Goal: Obtain resource: Obtain resource

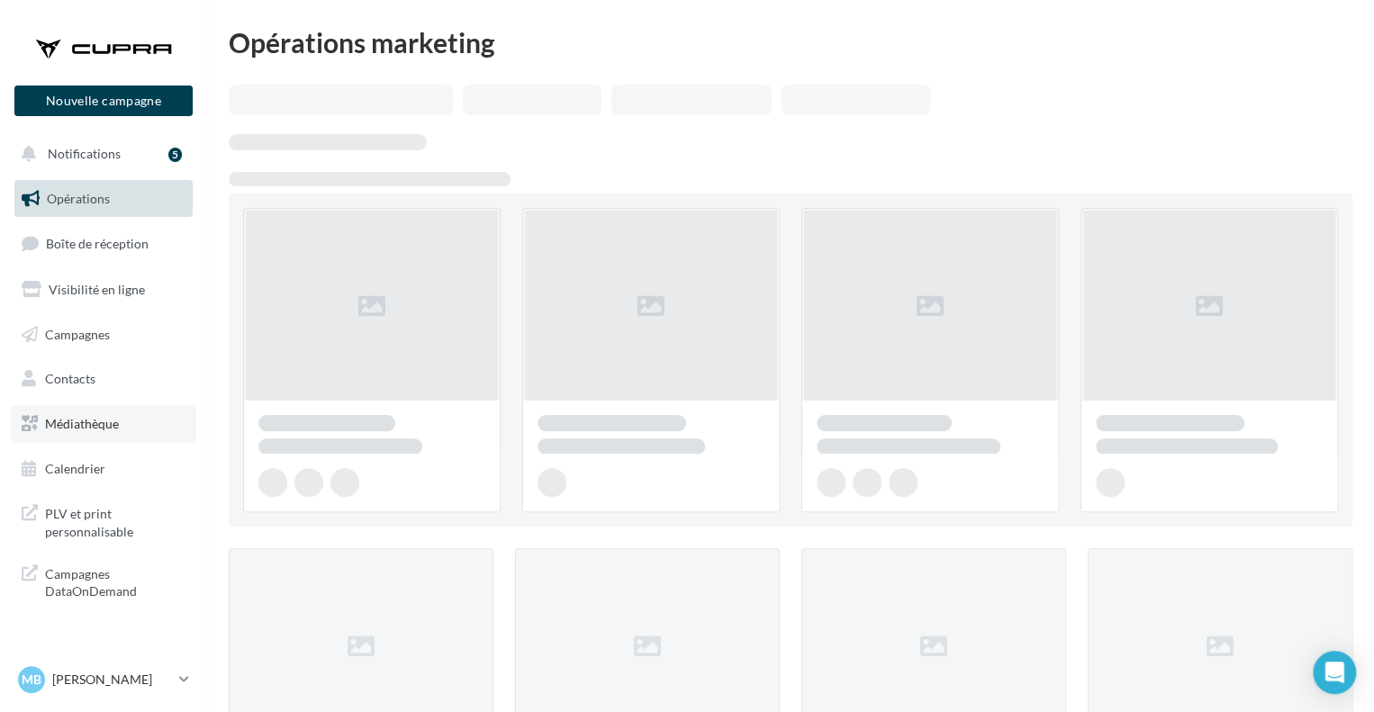
click at [99, 409] on link "Médiathèque" at bounding box center [104, 424] width 186 height 38
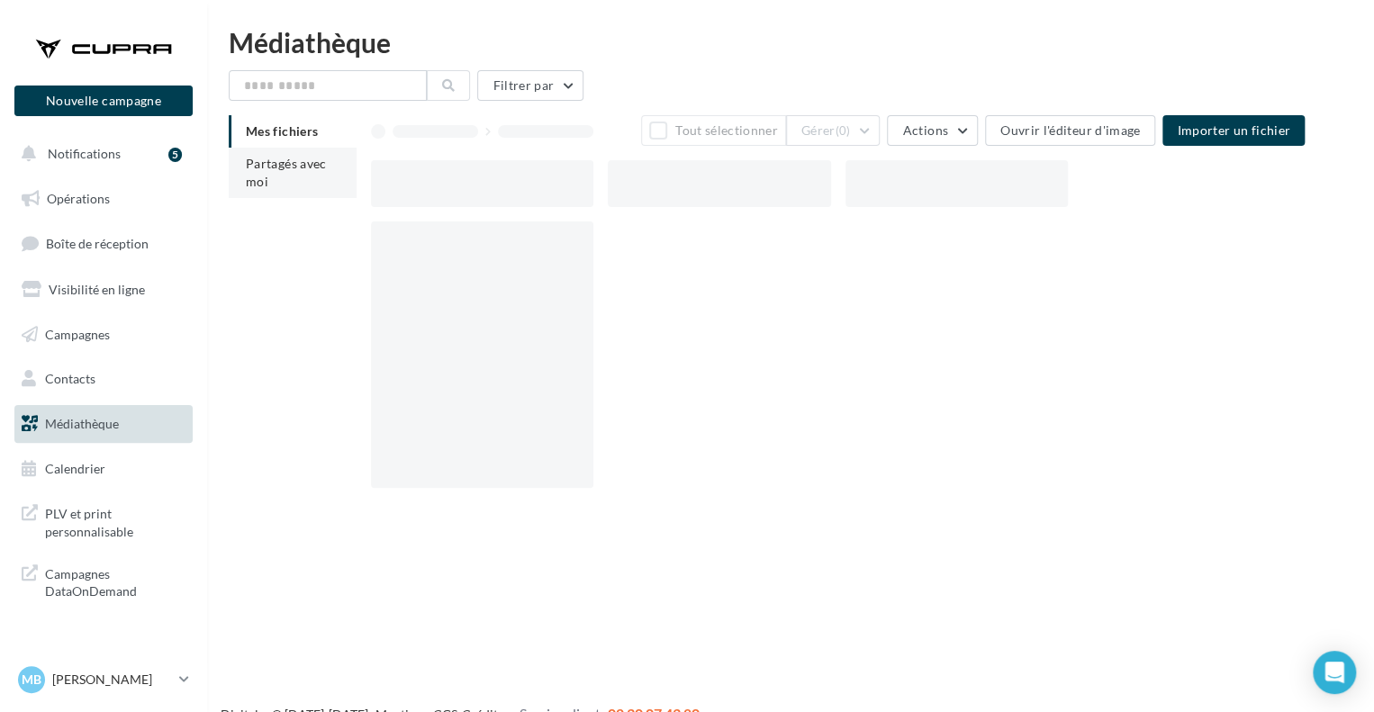
click at [298, 168] on span "Partagés avec moi" at bounding box center [286, 172] width 81 height 33
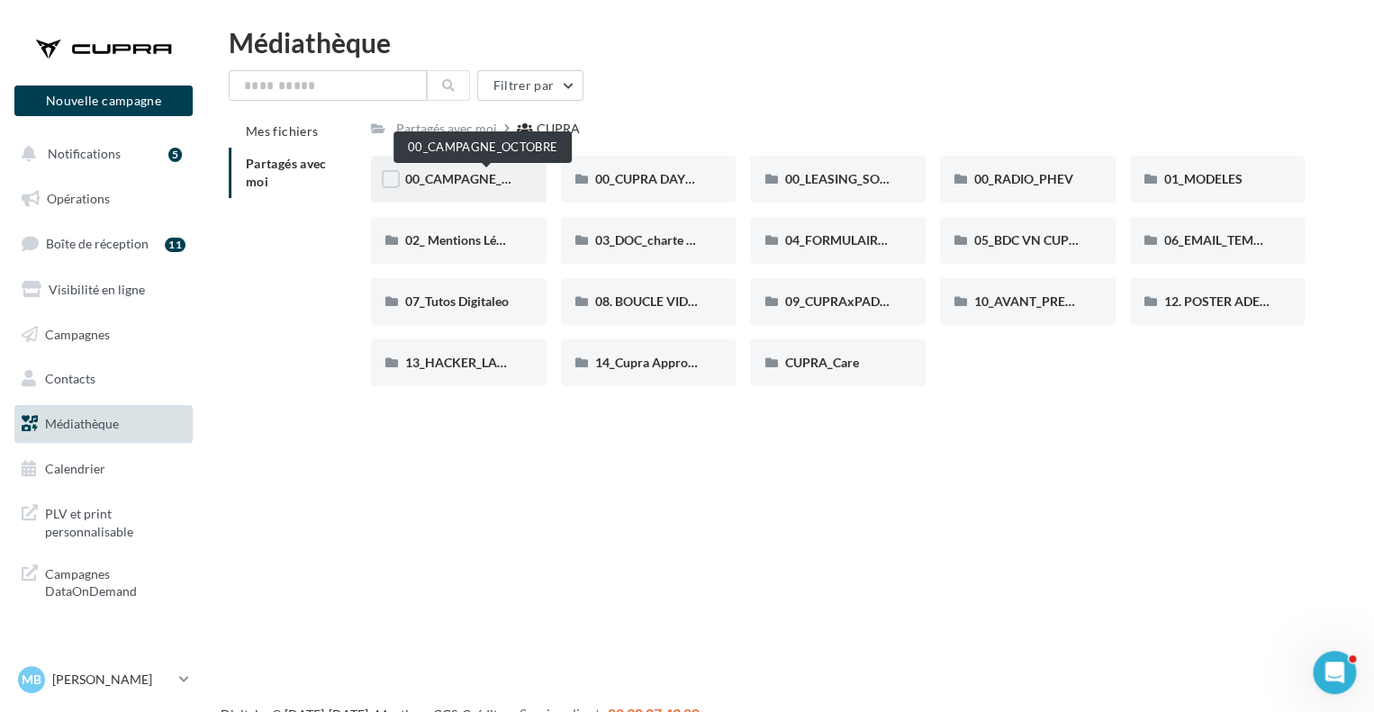
click at [495, 180] on span "00_CAMPAGNE_OCTOBRE" at bounding box center [482, 178] width 154 height 15
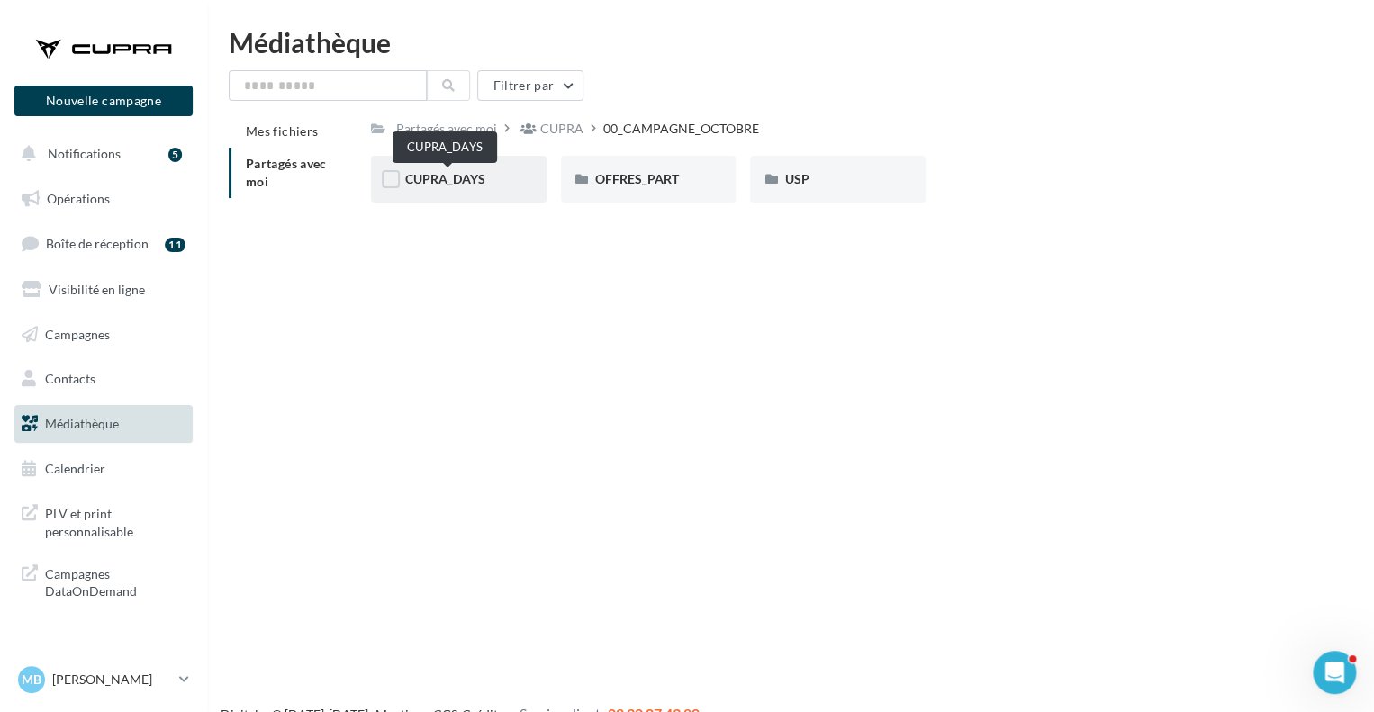
click at [478, 177] on span "CUPRA_DAYS" at bounding box center [445, 178] width 80 height 15
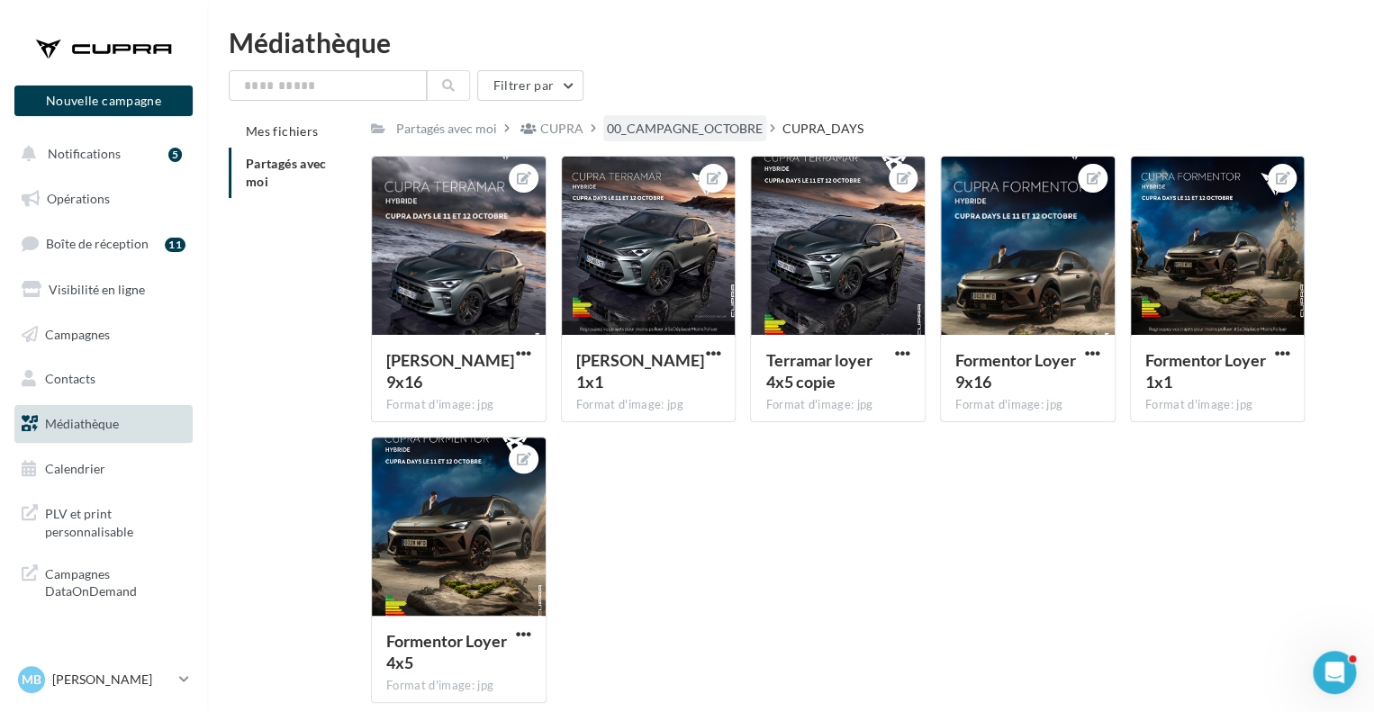
click at [757, 118] on div "00_CAMPAGNE_OCTOBRE" at bounding box center [684, 128] width 163 height 26
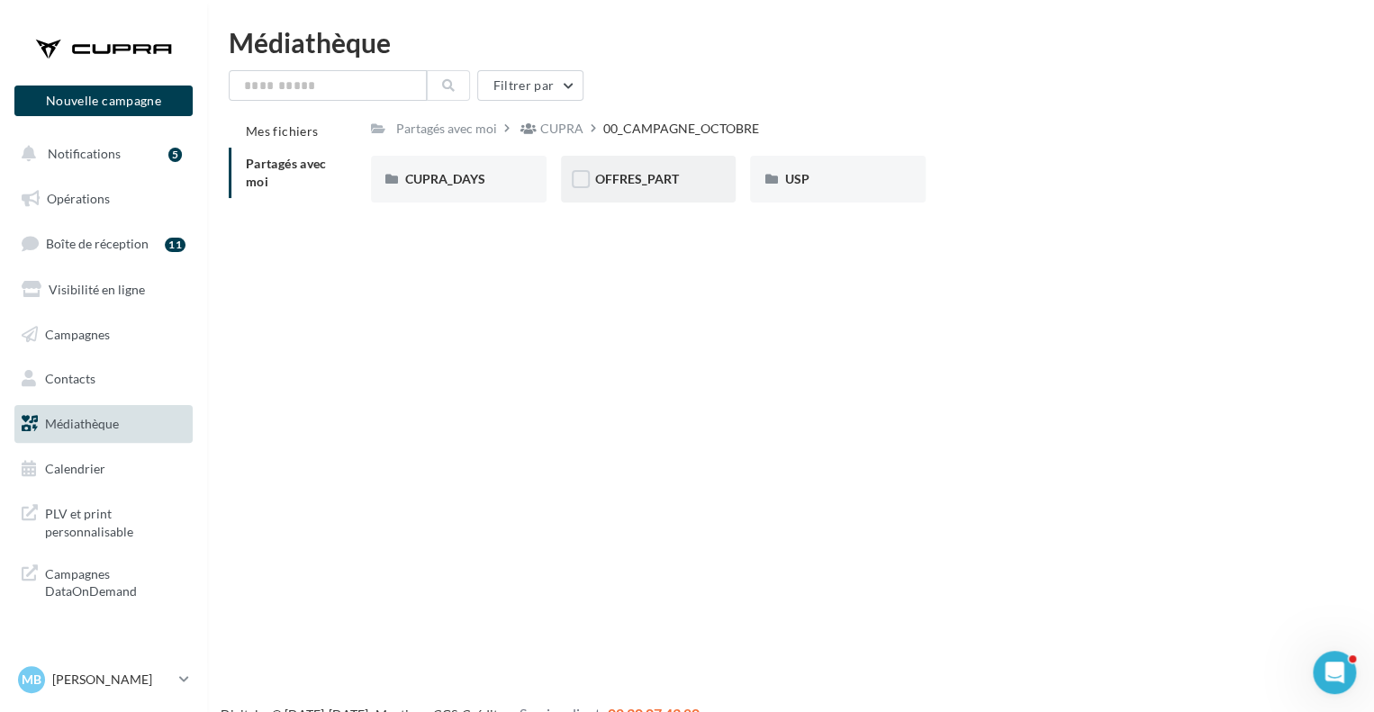
click at [645, 191] on div "OFFRES_PART" at bounding box center [649, 179] width 176 height 47
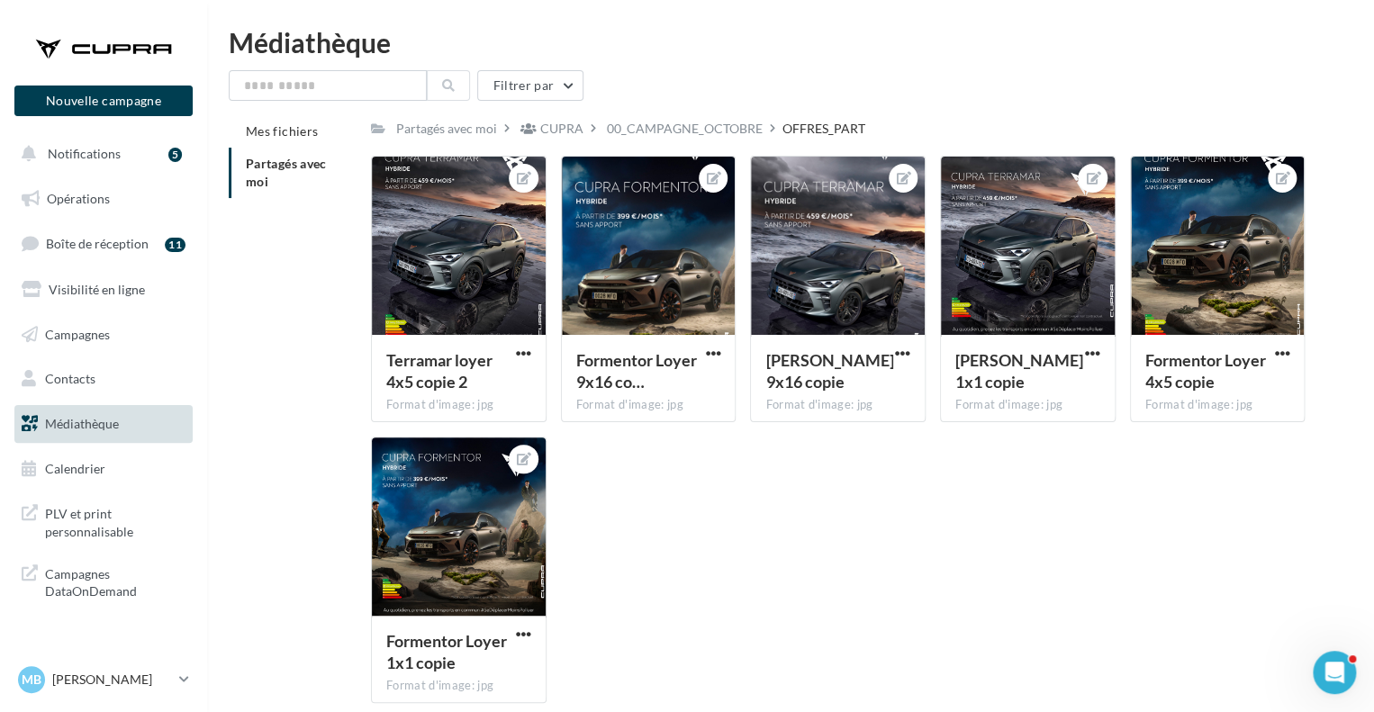
click at [652, 142] on div "Partagés avec moi CUPRA 00_CAMPAGNE_OCTOBRE OFFRES_PART C Partagé par CUPRA Ter…" at bounding box center [838, 416] width 934 height 603
click at [666, 136] on div "00_CAMPAGNE_OCTOBRE" at bounding box center [685, 129] width 156 height 18
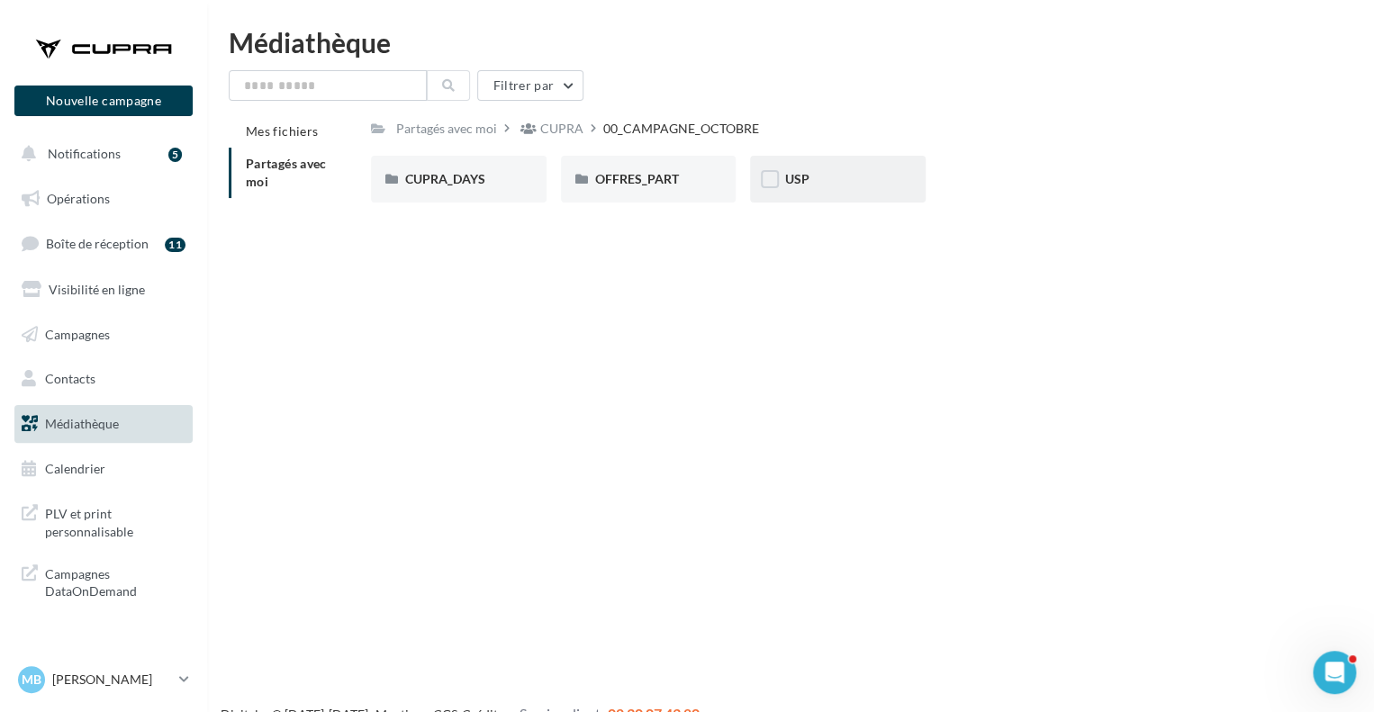
click at [828, 184] on div "USP" at bounding box center [837, 179] width 107 height 18
click at [654, 197] on div "TERRAMAR" at bounding box center [649, 179] width 176 height 47
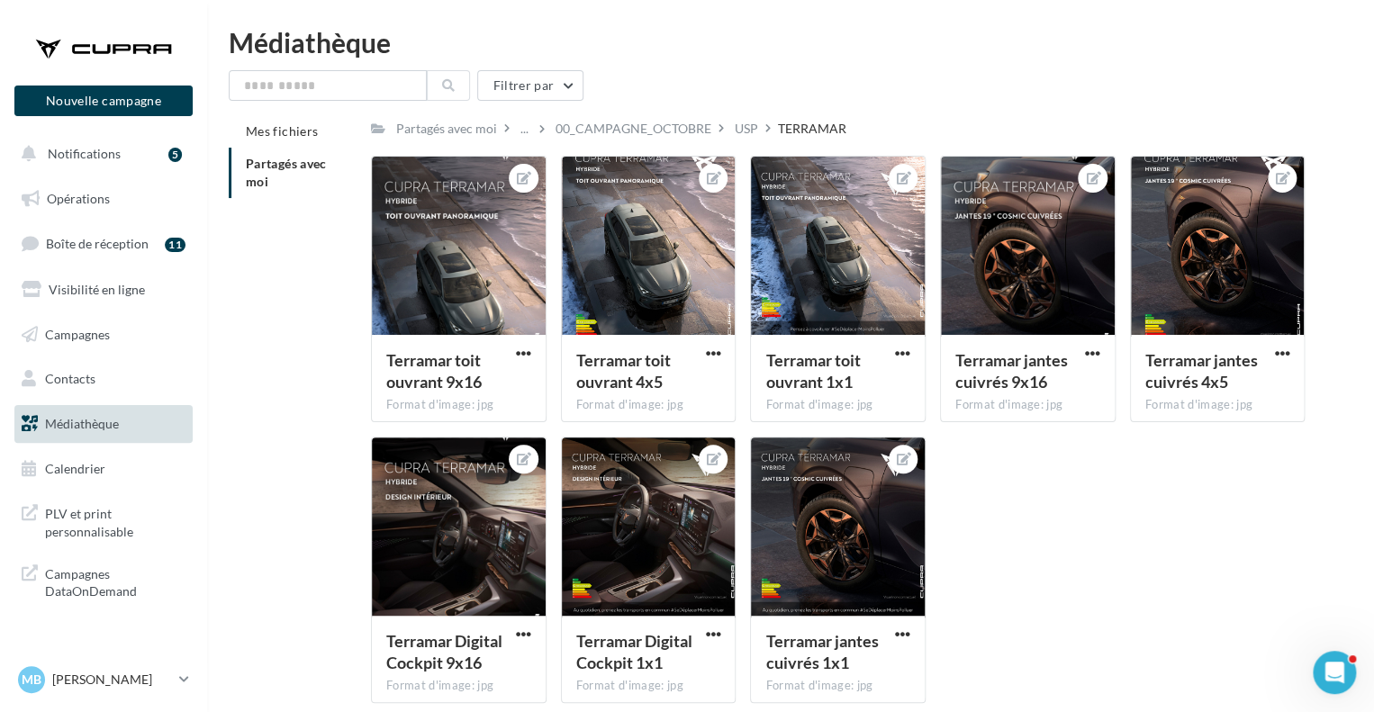
click at [630, 142] on div "Partagés avec moi ... 00_CAMPAGNE_OCTOBRE USP TERRAMAR C Partagé par CUPRA Terr…" at bounding box center [838, 416] width 934 height 603
click at [630, 141] on div "00_CAMPAGNE_OCTOBRE" at bounding box center [633, 128] width 163 height 26
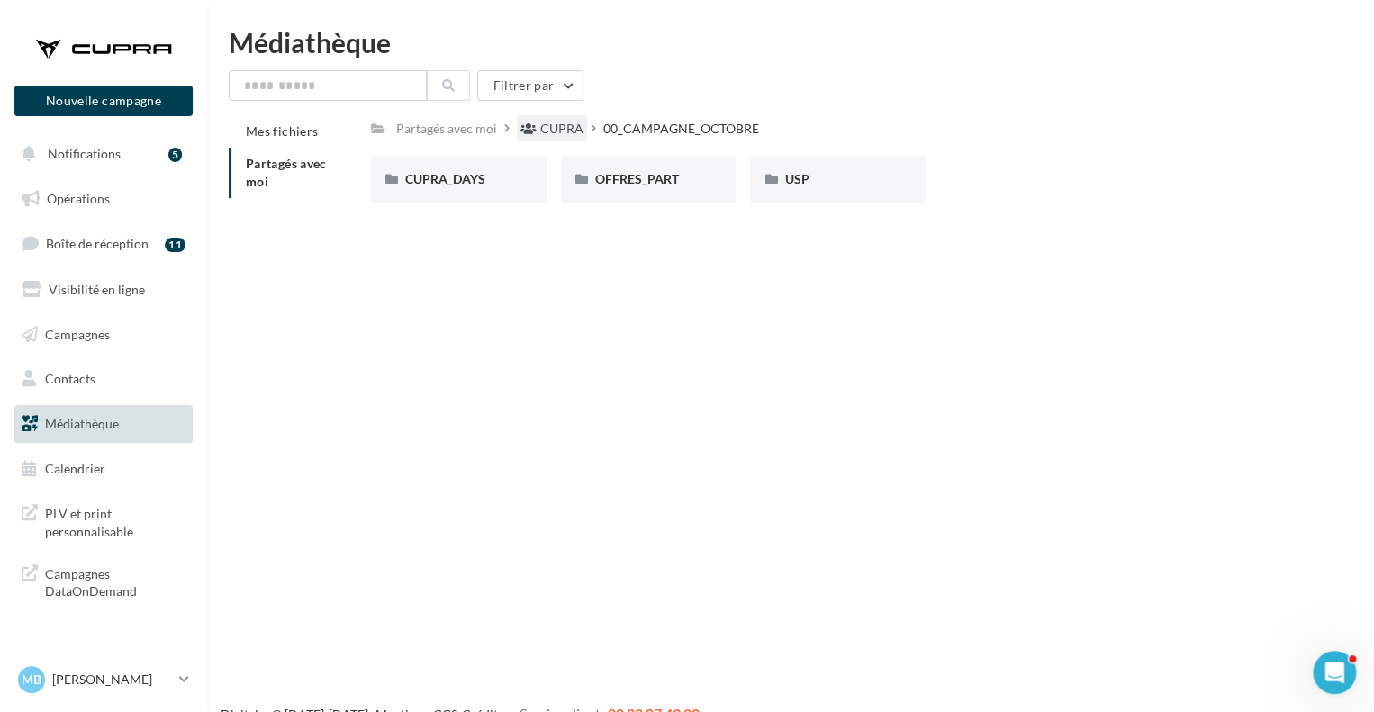
click at [551, 123] on div "CUPRA" at bounding box center [561, 129] width 43 height 18
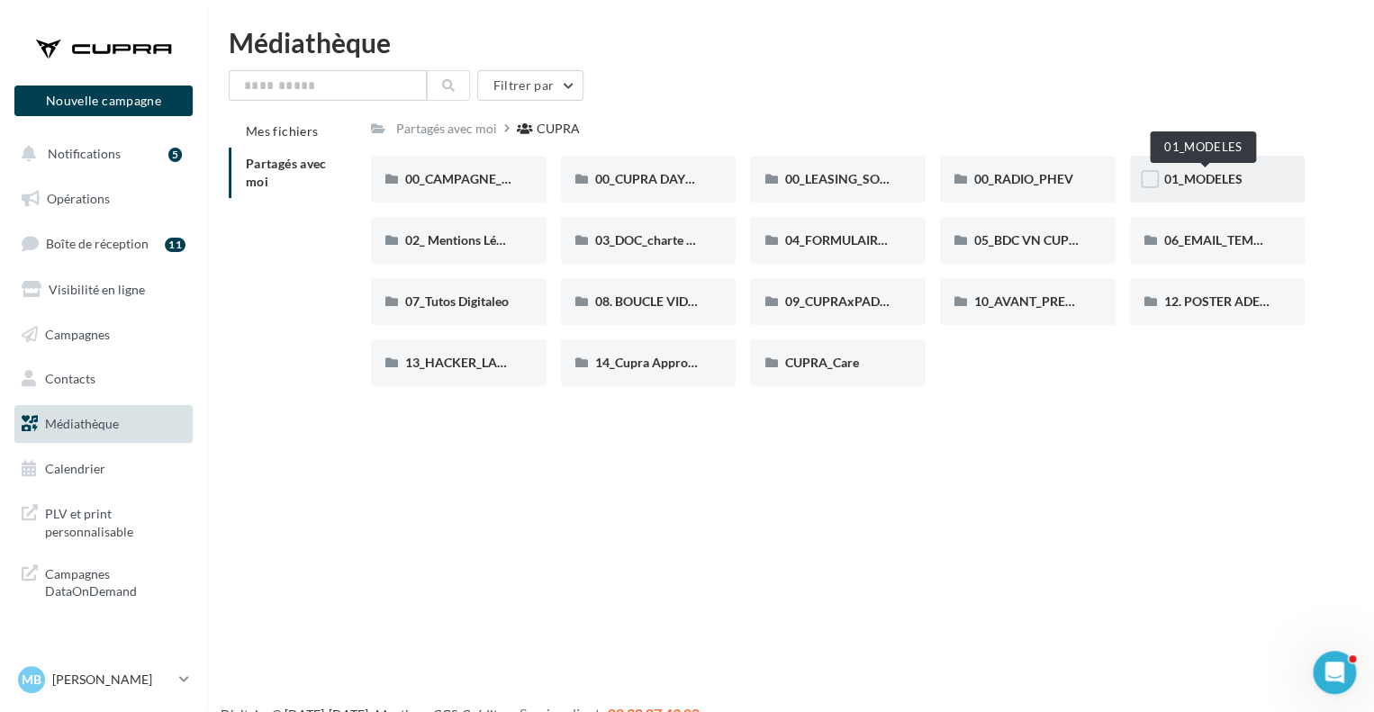
click at [1196, 177] on span "01_MODELES" at bounding box center [1204, 178] width 78 height 15
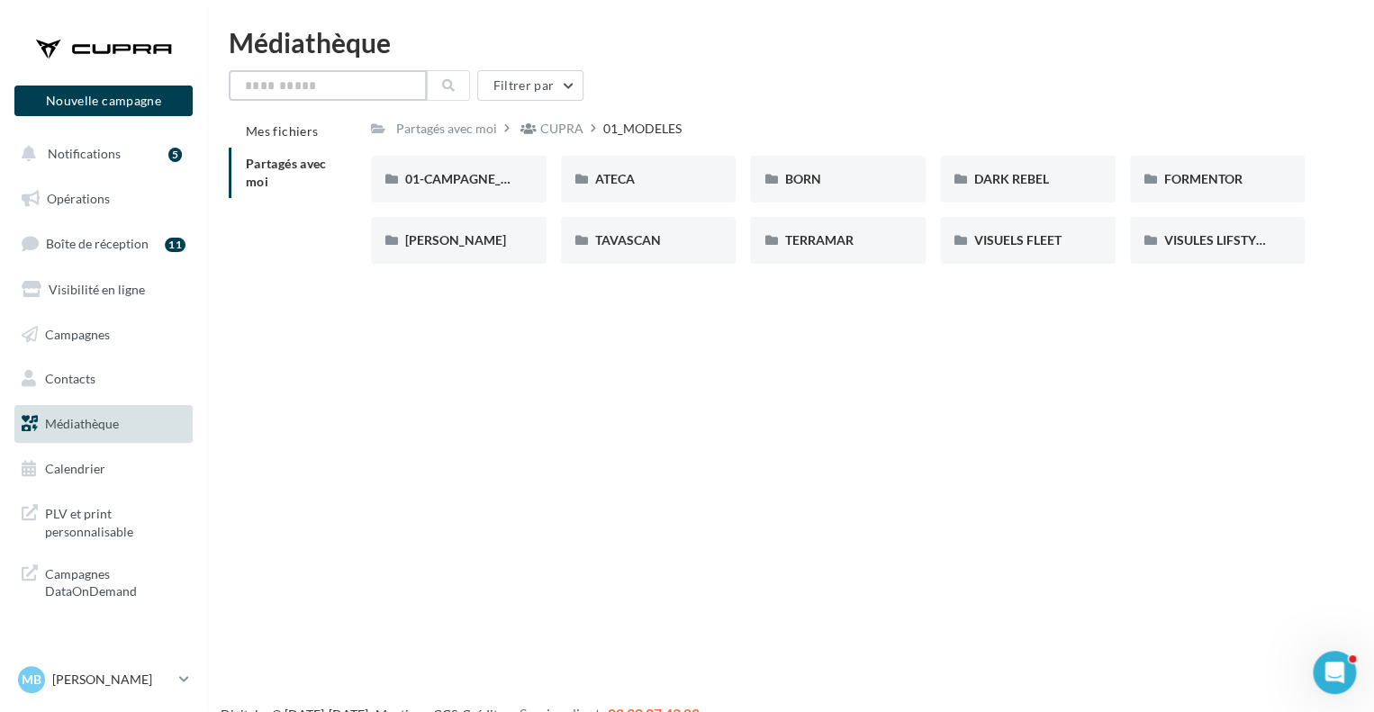
click at [342, 86] on input "text" at bounding box center [328, 85] width 198 height 31
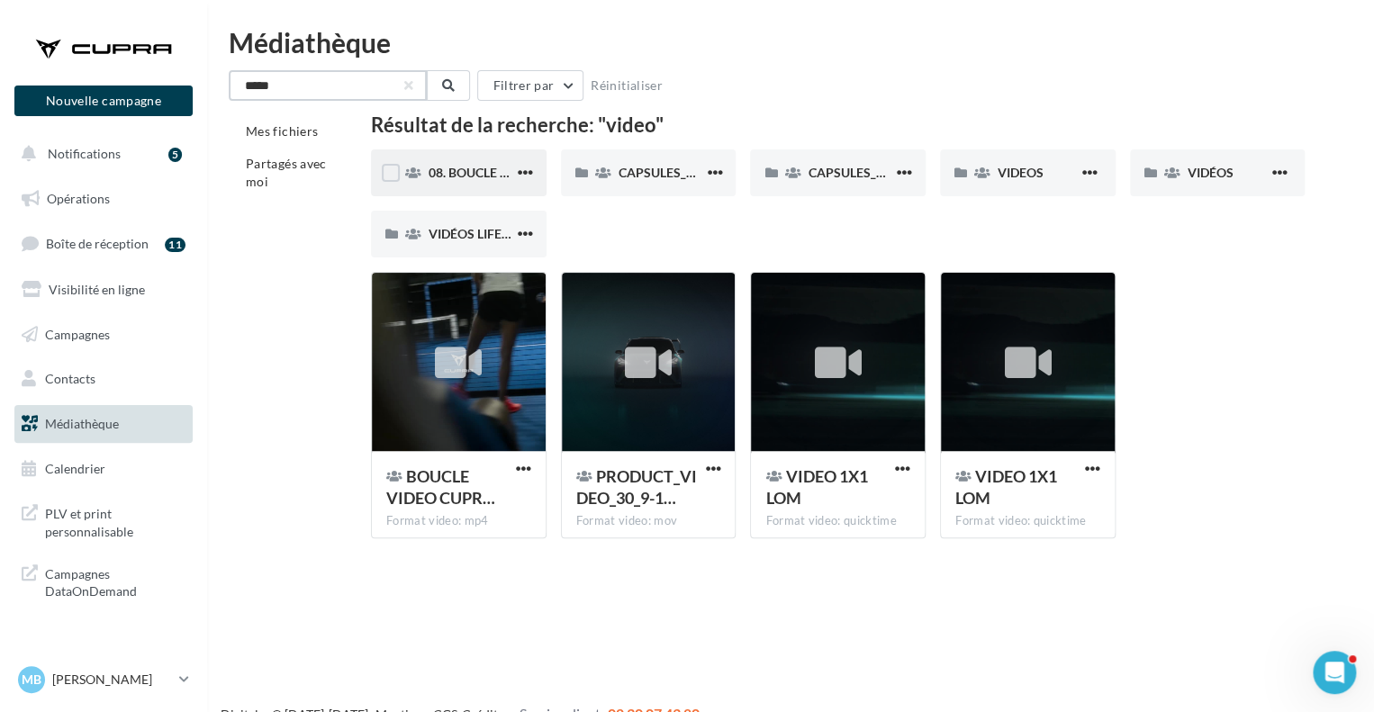
type input "*****"
click at [472, 183] on div "08. BOUCLE VIDEO ECRAN SHOWROOM" at bounding box center [459, 173] width 176 height 47
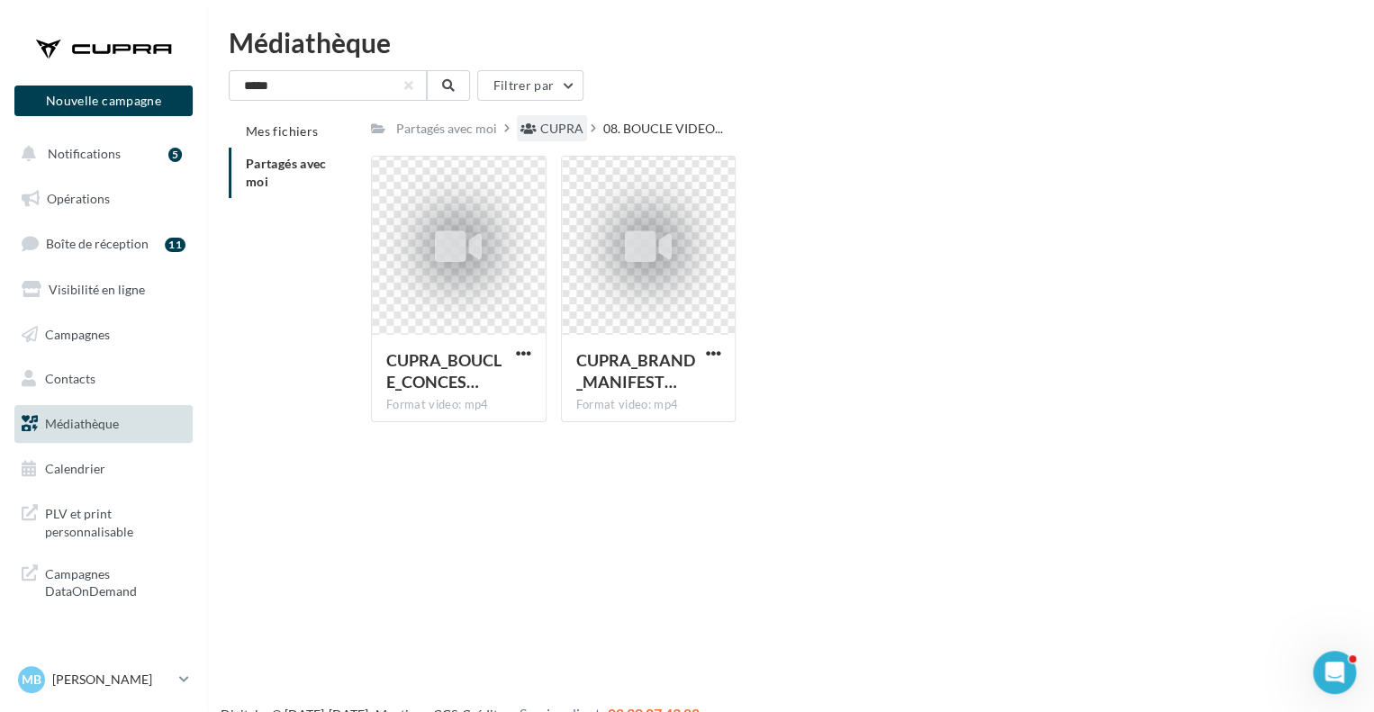
click at [557, 131] on div "CUPRA" at bounding box center [561, 129] width 43 height 18
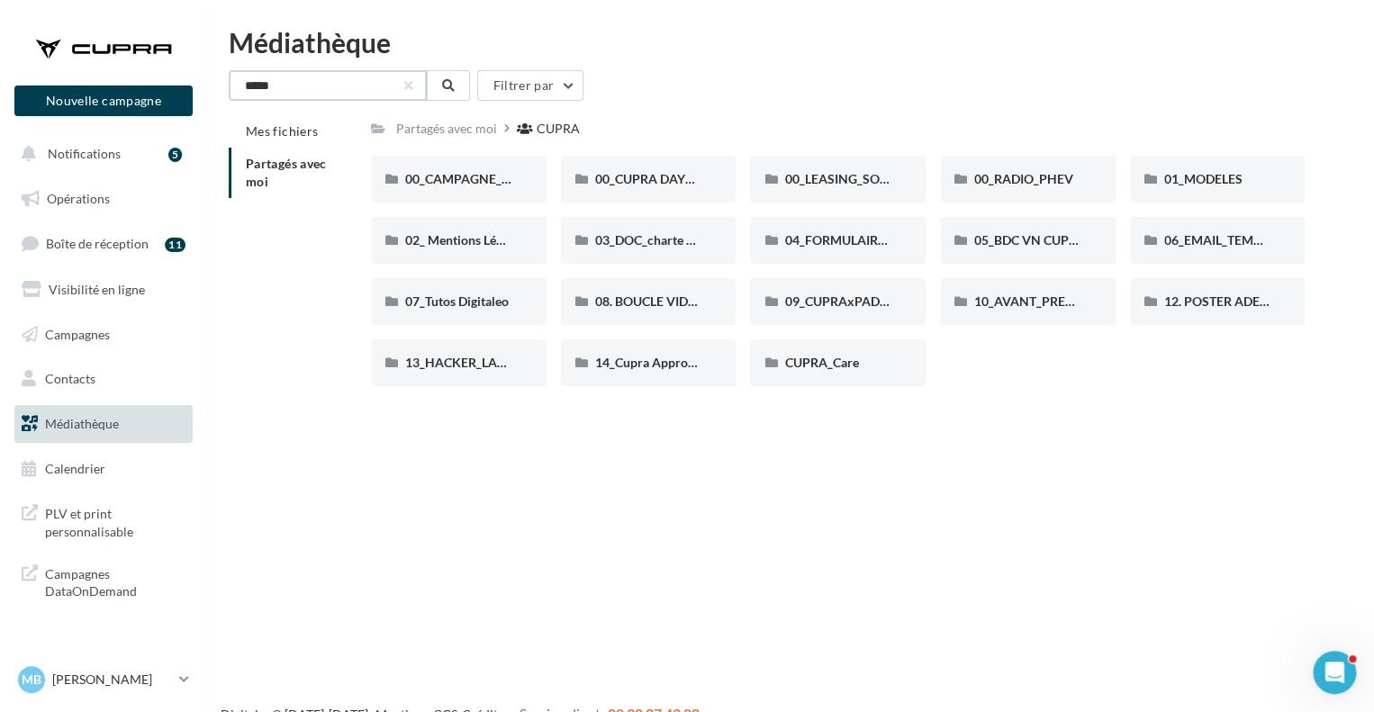
click at [353, 82] on input "*****" at bounding box center [328, 85] width 198 height 31
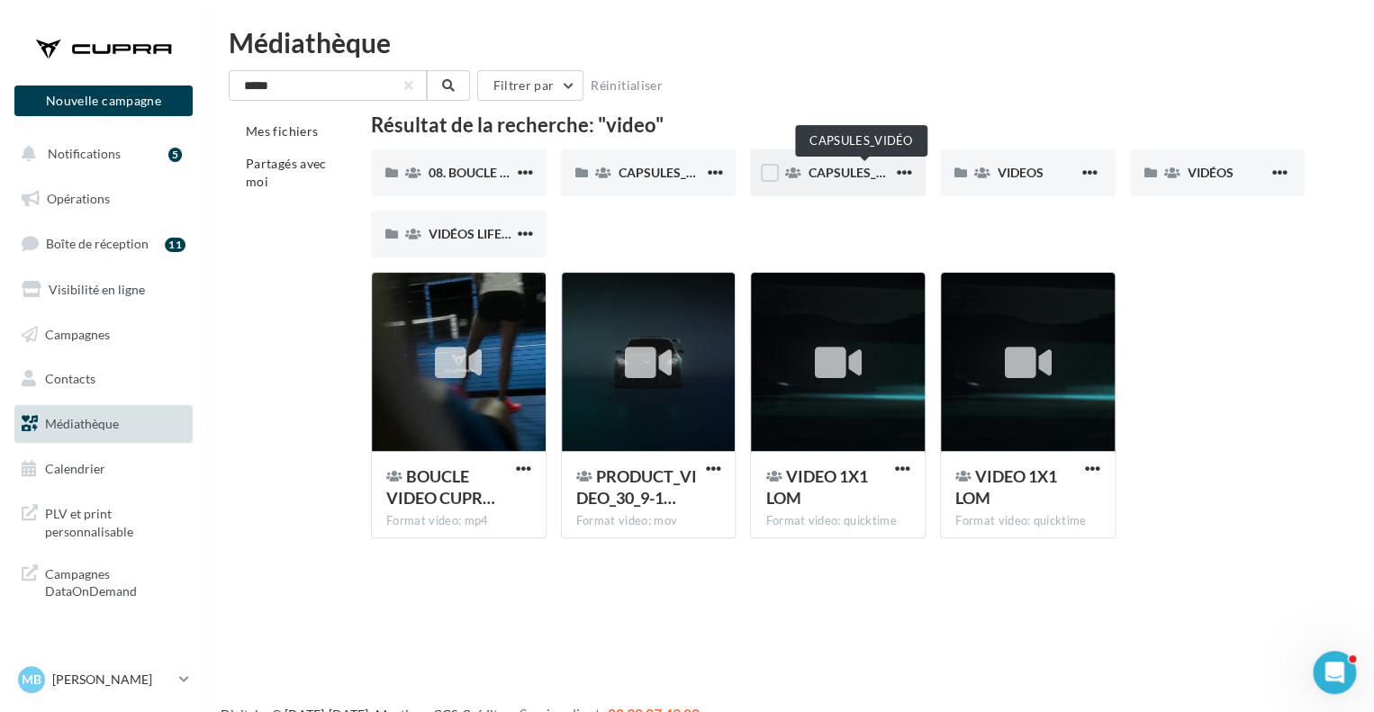
click at [836, 165] on span "CAPSULES_VIDÉO" at bounding box center [861, 172] width 106 height 15
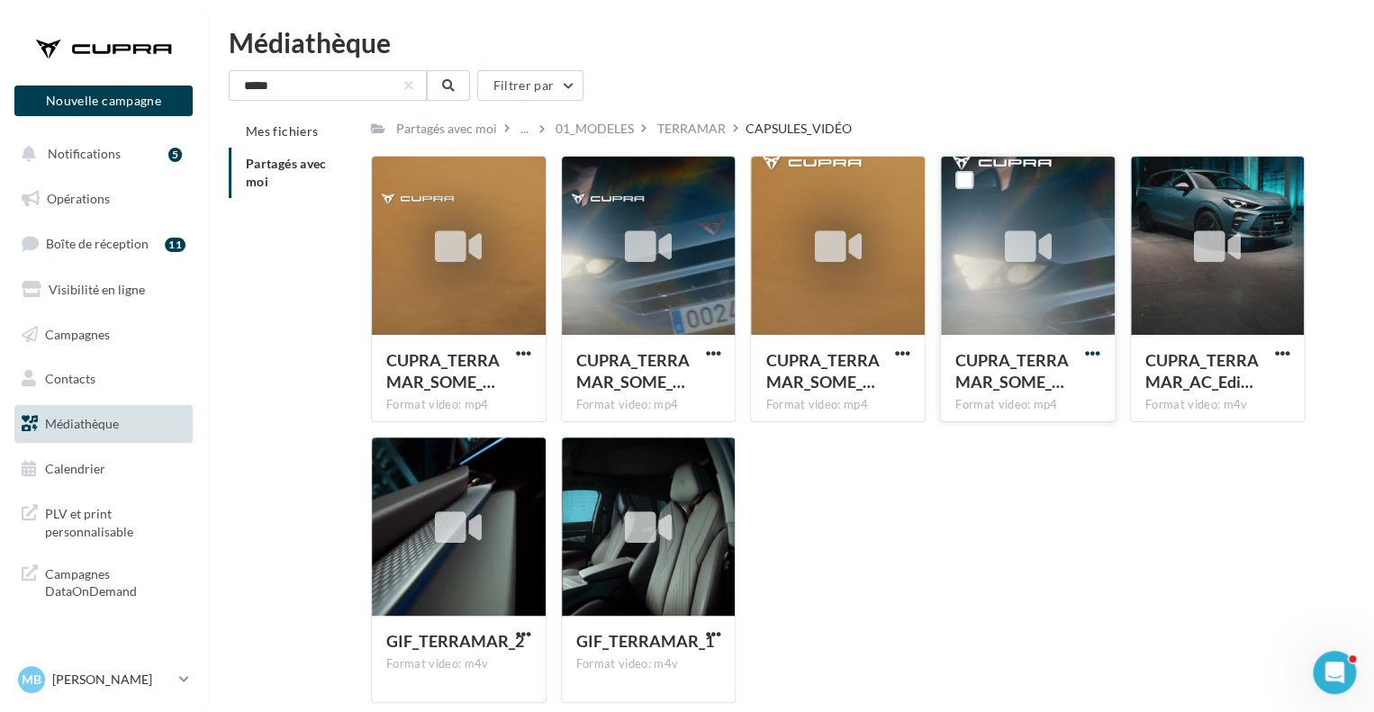
click at [1088, 346] on span "button" at bounding box center [1092, 353] width 15 height 15
click at [1031, 440] on button "Copier l'URL" at bounding box center [1014, 435] width 180 height 47
click at [529, 351] on span "button" at bounding box center [523, 353] width 15 height 15
click at [472, 421] on button "Copier l'URL" at bounding box center [445, 435] width 180 height 47
click at [526, 353] on span "button" at bounding box center [523, 353] width 15 height 15
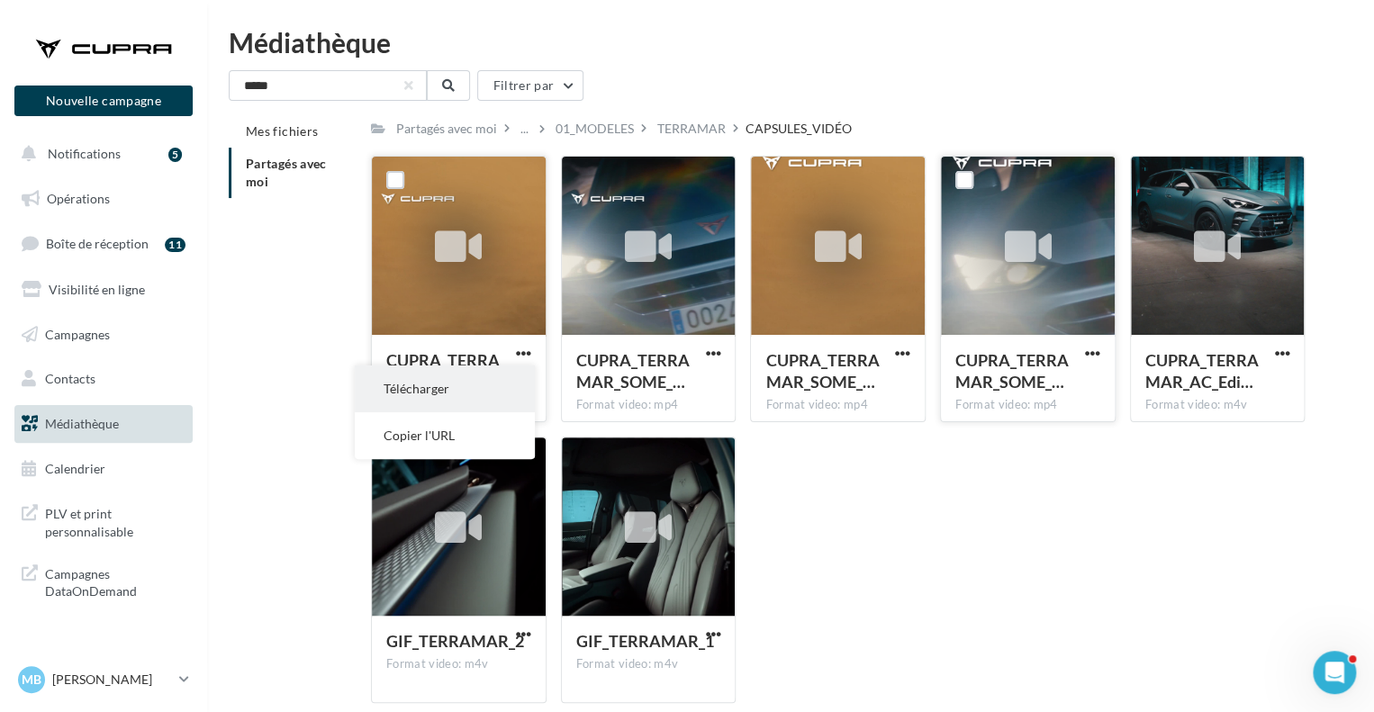
click at [455, 403] on button "Télécharger" at bounding box center [445, 389] width 180 height 47
click at [712, 352] on span "button" at bounding box center [712, 353] width 15 height 15
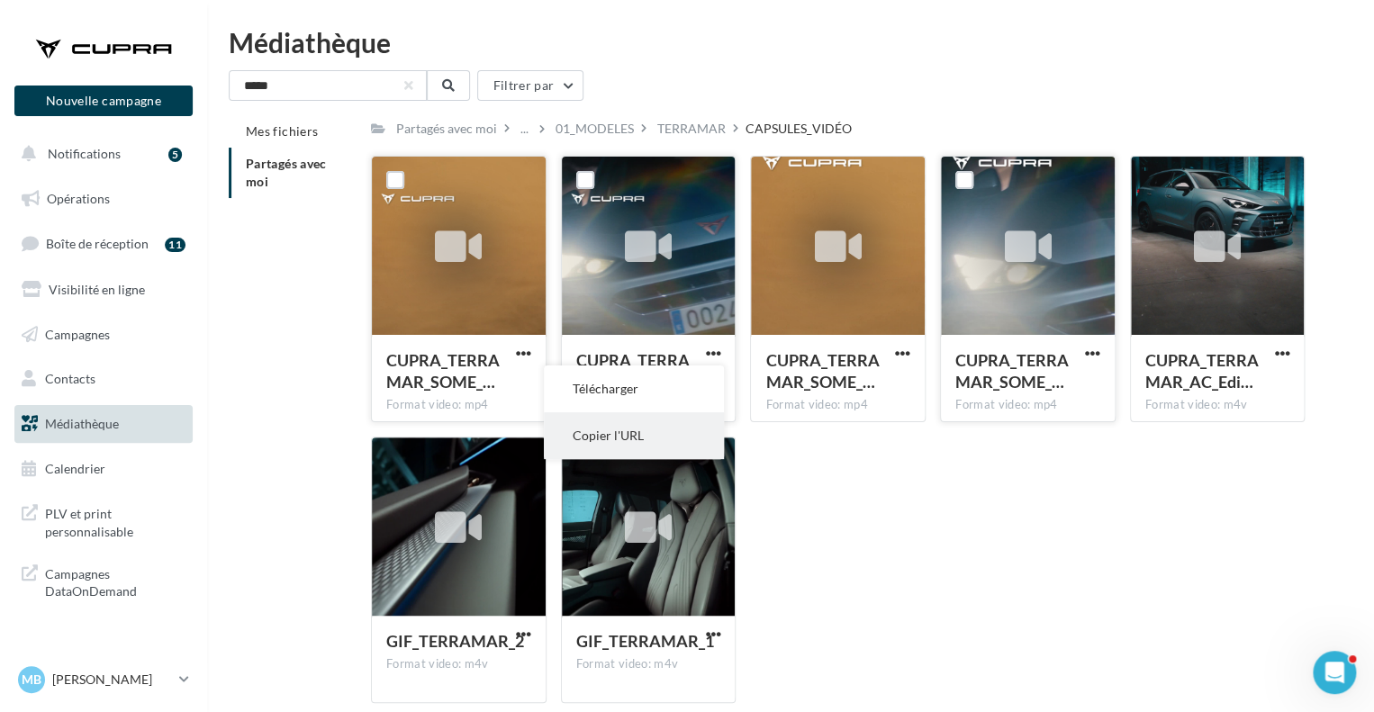
click at [659, 424] on button "Copier l'URL" at bounding box center [634, 435] width 180 height 47
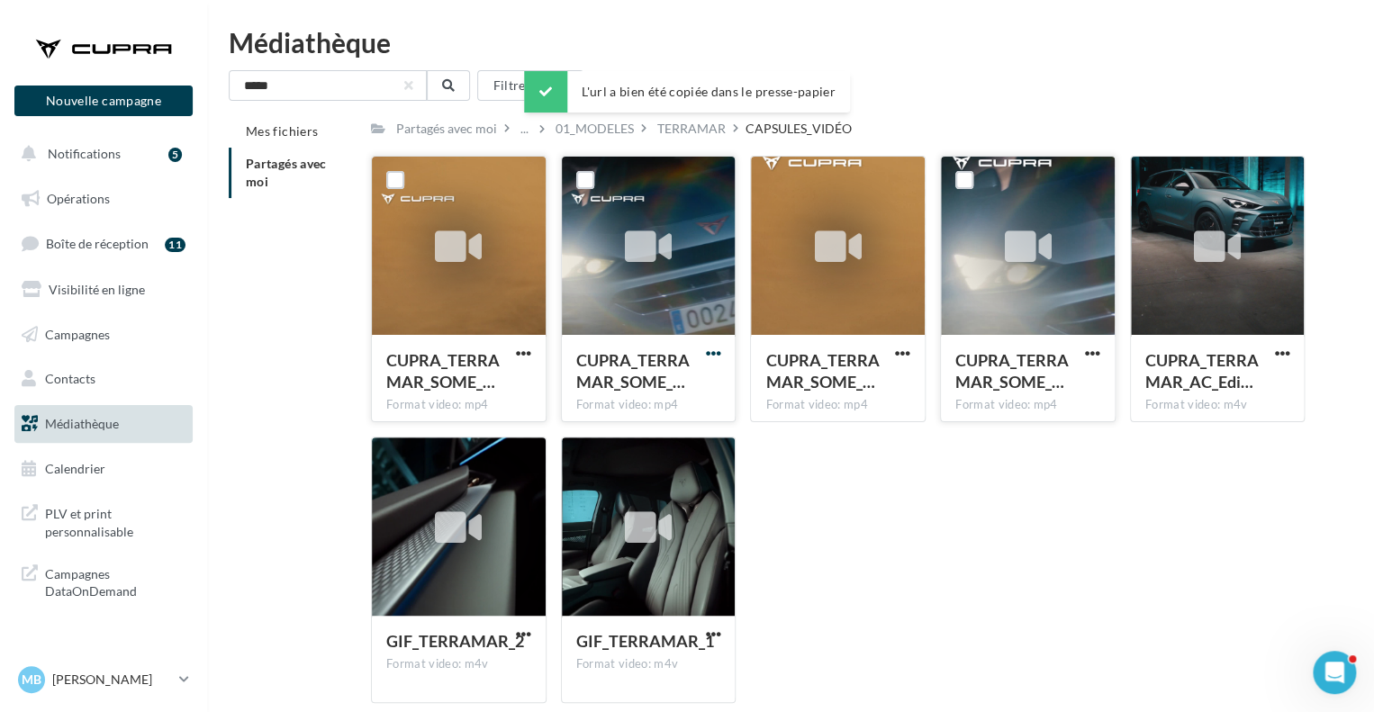
click at [706, 356] on span "button" at bounding box center [712, 353] width 15 height 15
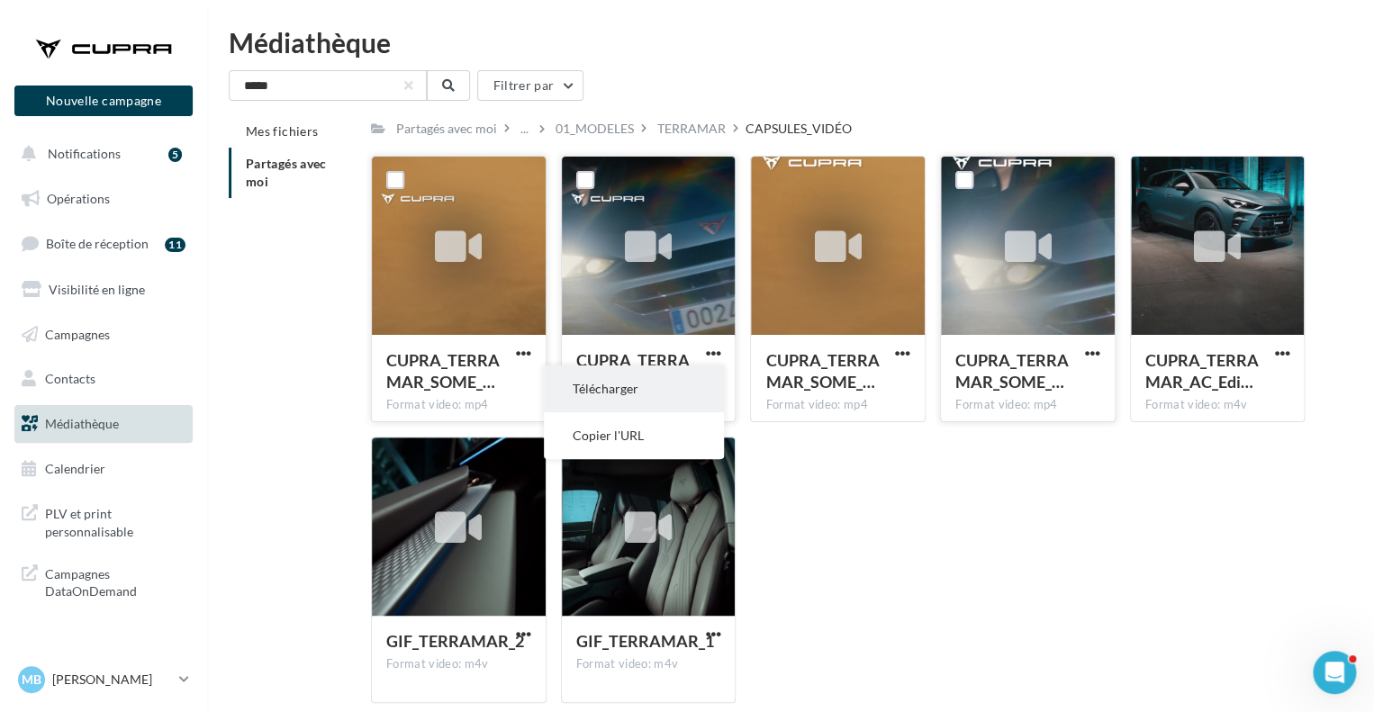
click at [634, 392] on button "Télécharger" at bounding box center [634, 389] width 180 height 47
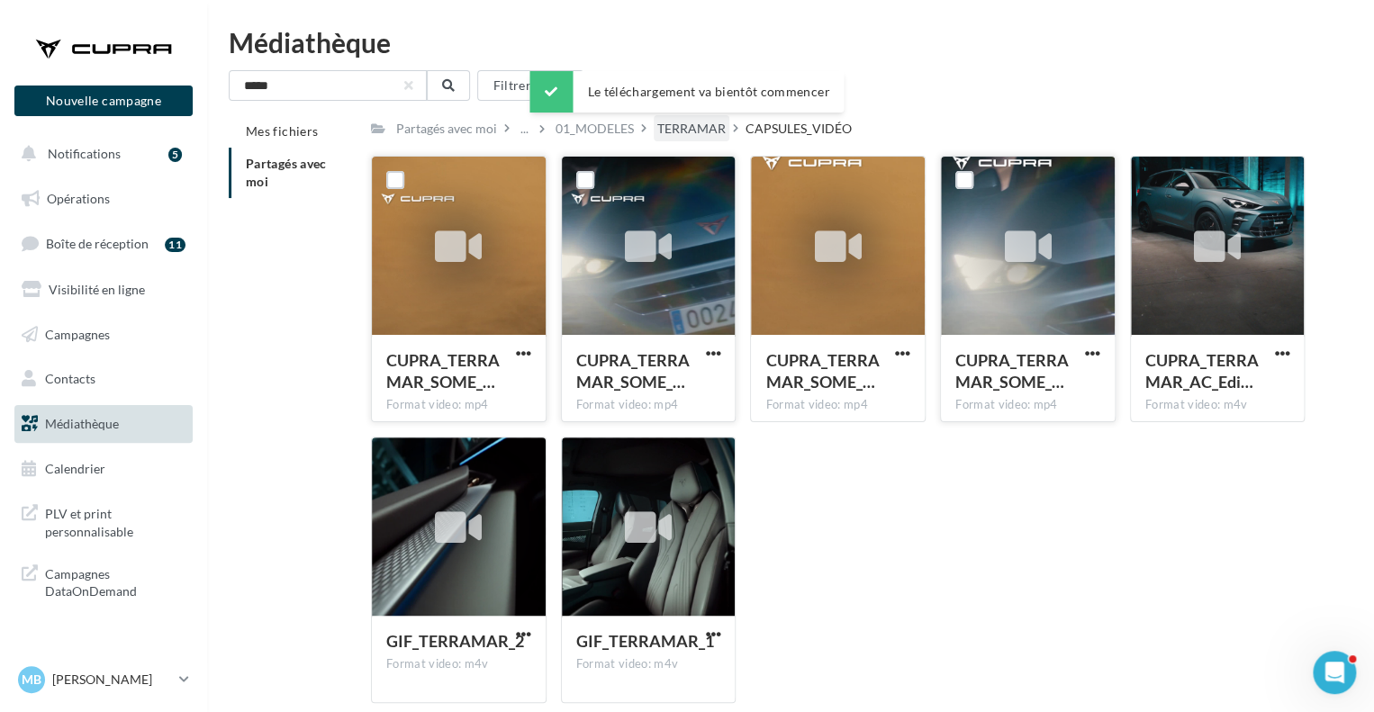
click at [696, 125] on div "TERRAMAR" at bounding box center [691, 129] width 68 height 18
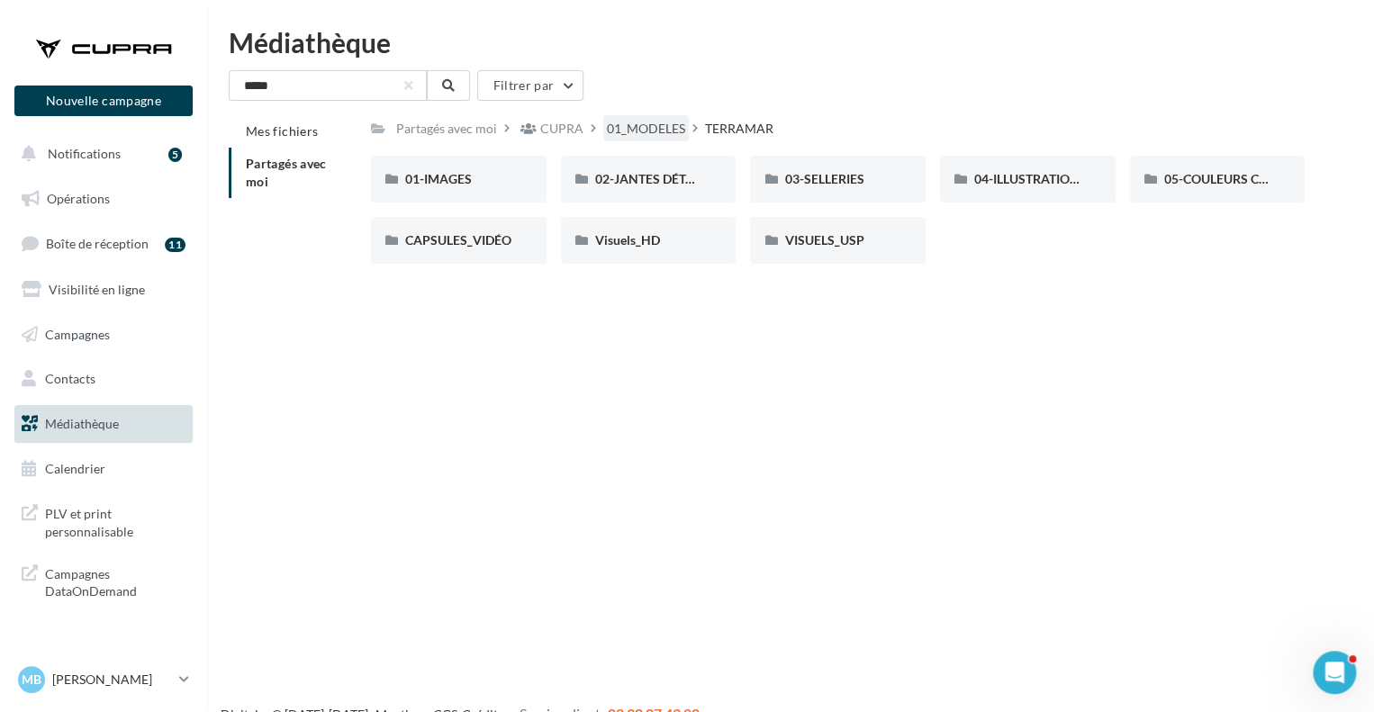
click at [649, 136] on div "01_MODELES" at bounding box center [646, 129] width 78 height 18
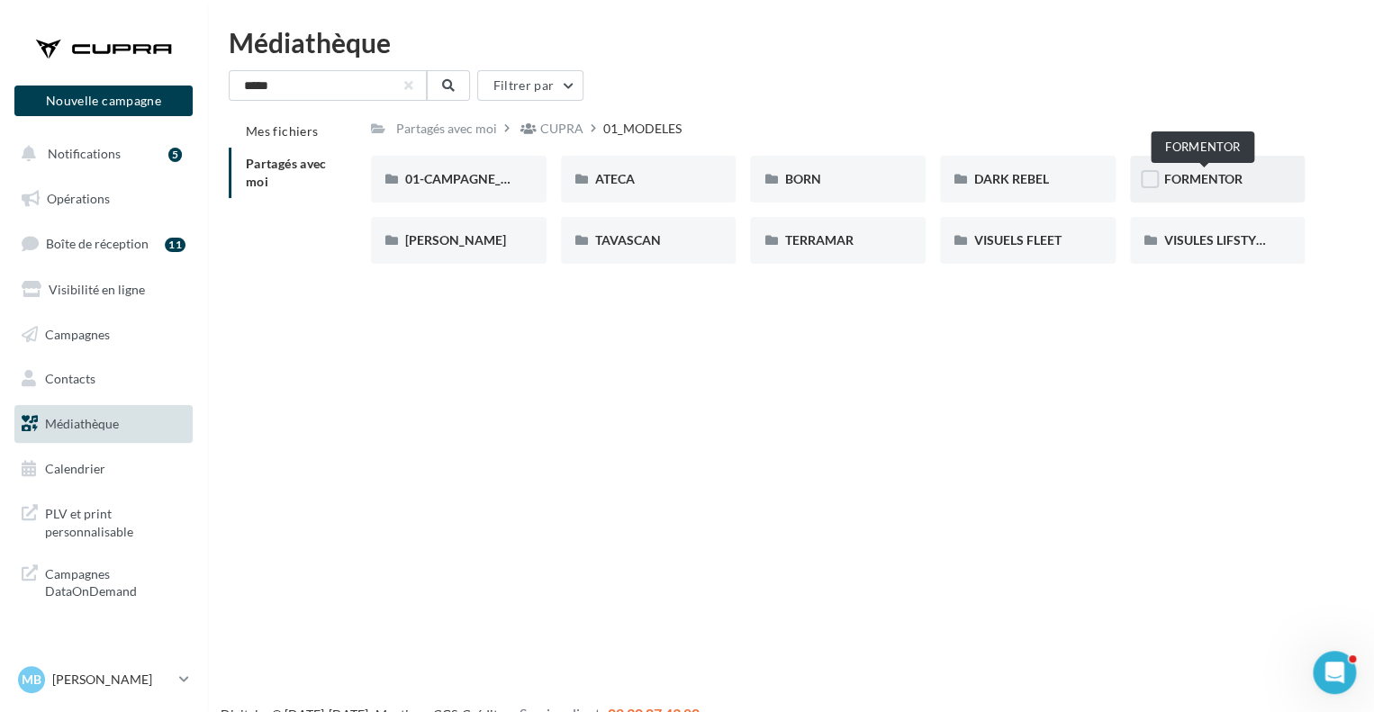
click at [1172, 175] on span "FORMENTOR" at bounding box center [1204, 178] width 78 height 15
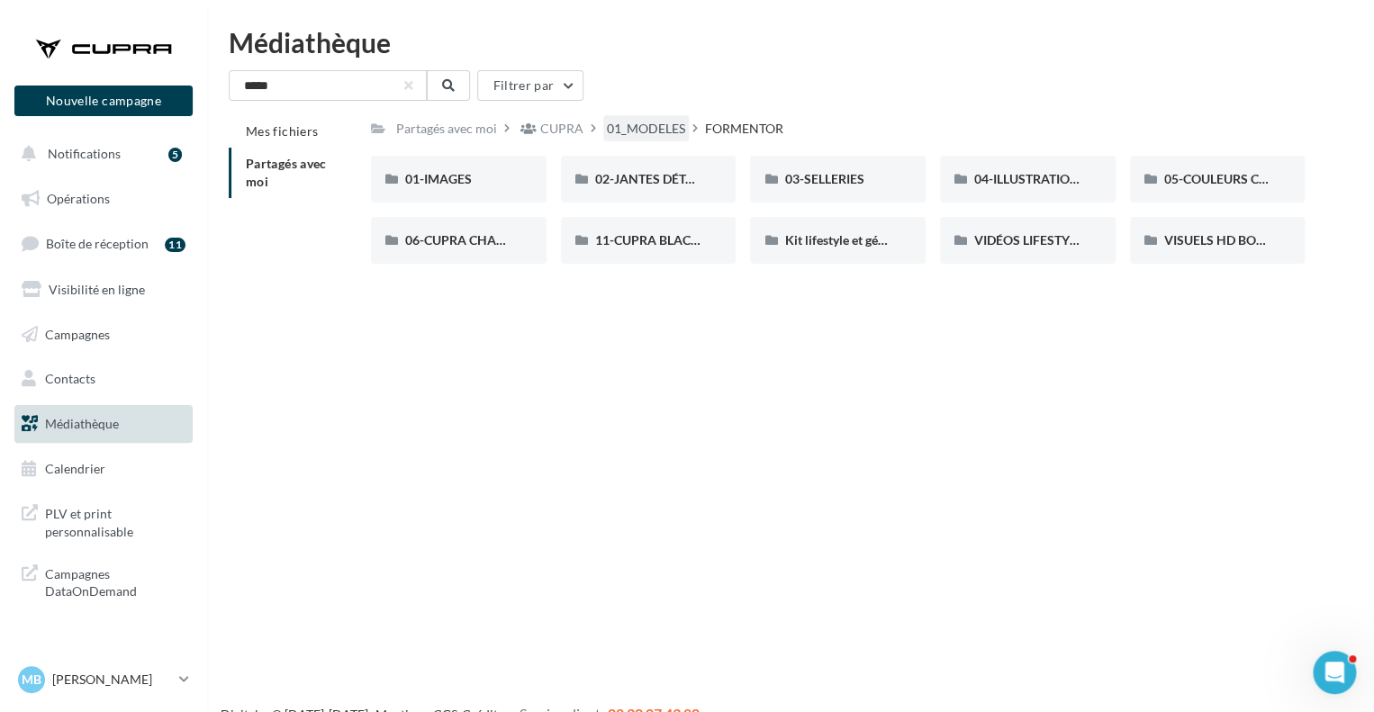
click at [666, 129] on div "01_MODELES" at bounding box center [646, 129] width 78 height 18
click at [484, 237] on div "LEON" at bounding box center [458, 240] width 107 height 18
click at [648, 136] on div "01_MODELES" at bounding box center [646, 129] width 78 height 18
click at [1246, 183] on div "FORMENTOR" at bounding box center [1218, 179] width 107 height 18
click at [1032, 240] on span "VIDÉOS LIFESTYLE" at bounding box center [1028, 239] width 109 height 15
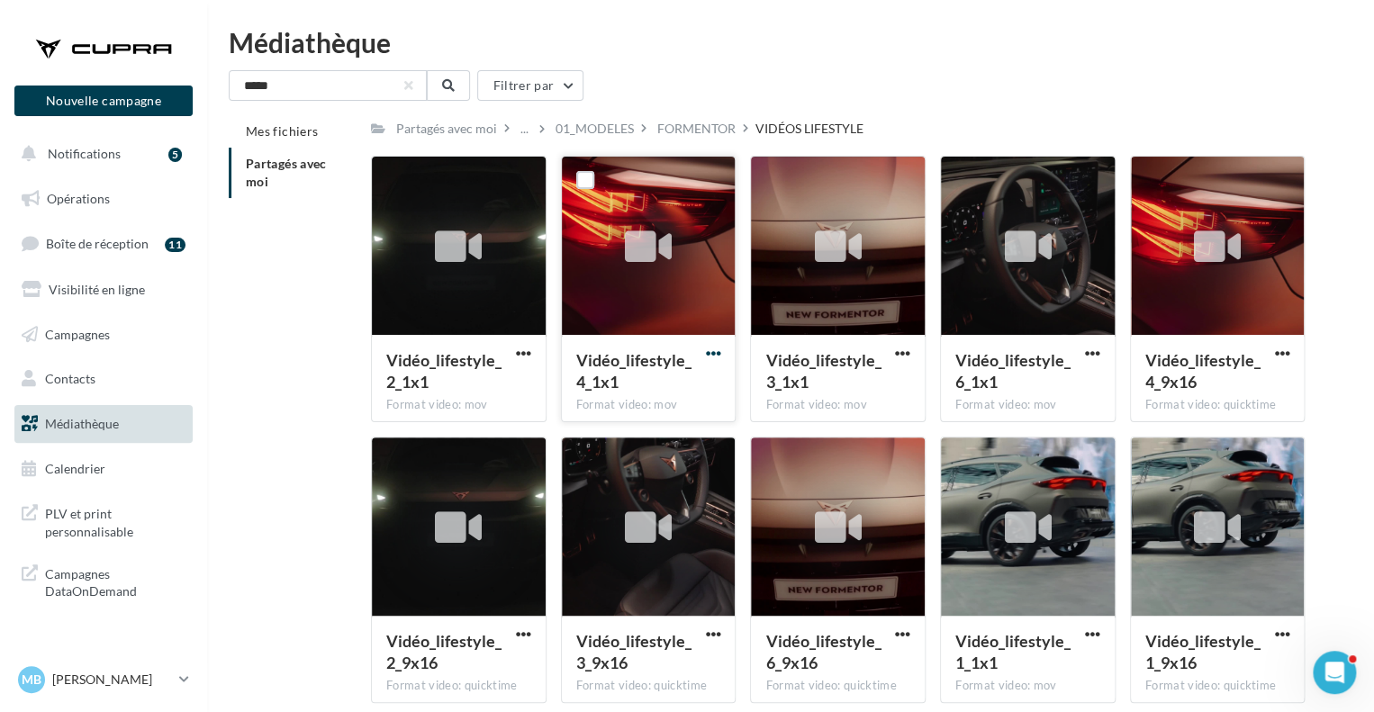
click at [711, 351] on span "button" at bounding box center [712, 353] width 15 height 15
click at [638, 431] on button "Copier l'URL" at bounding box center [634, 435] width 180 height 47
click at [895, 348] on span "button" at bounding box center [902, 353] width 15 height 15
click at [800, 424] on button "Copier l'URL" at bounding box center [824, 435] width 180 height 47
click at [908, 630] on span "button" at bounding box center [902, 634] width 15 height 15
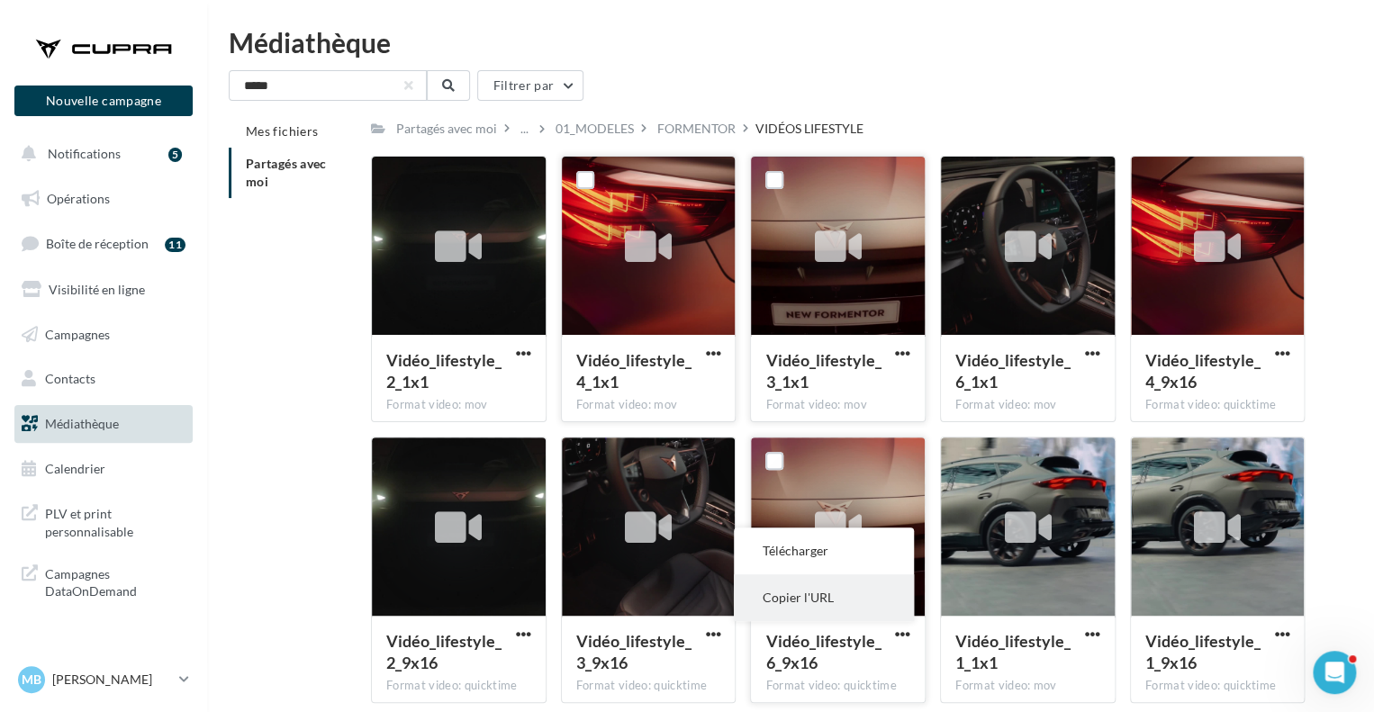
click at [815, 612] on button "Copier l'URL" at bounding box center [824, 598] width 180 height 47
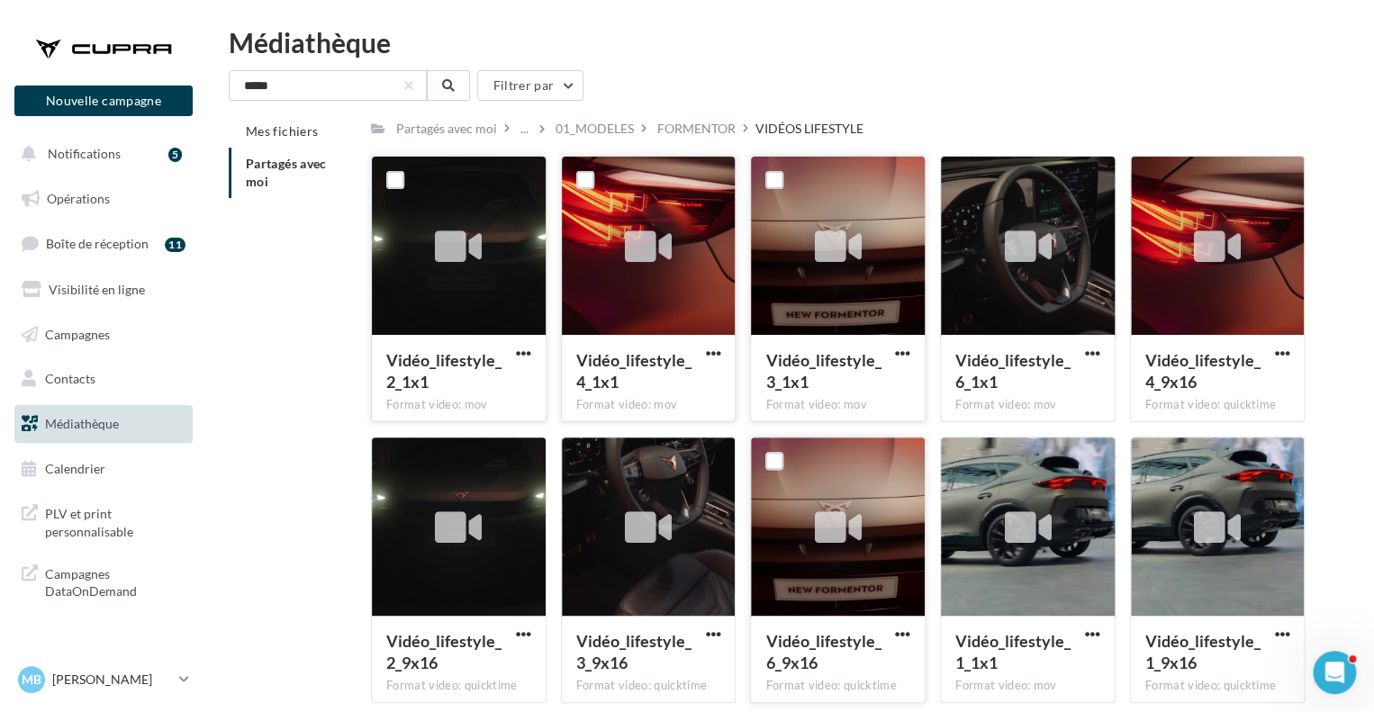
click at [502, 352] on span "Vidéo_lifestyle_2_1x1" at bounding box center [443, 370] width 115 height 41
click at [521, 346] on span "button" at bounding box center [523, 353] width 15 height 15
click at [435, 428] on button "Copier l'URL" at bounding box center [445, 435] width 180 height 47
click at [1101, 627] on button "button" at bounding box center [1093, 636] width 23 height 18
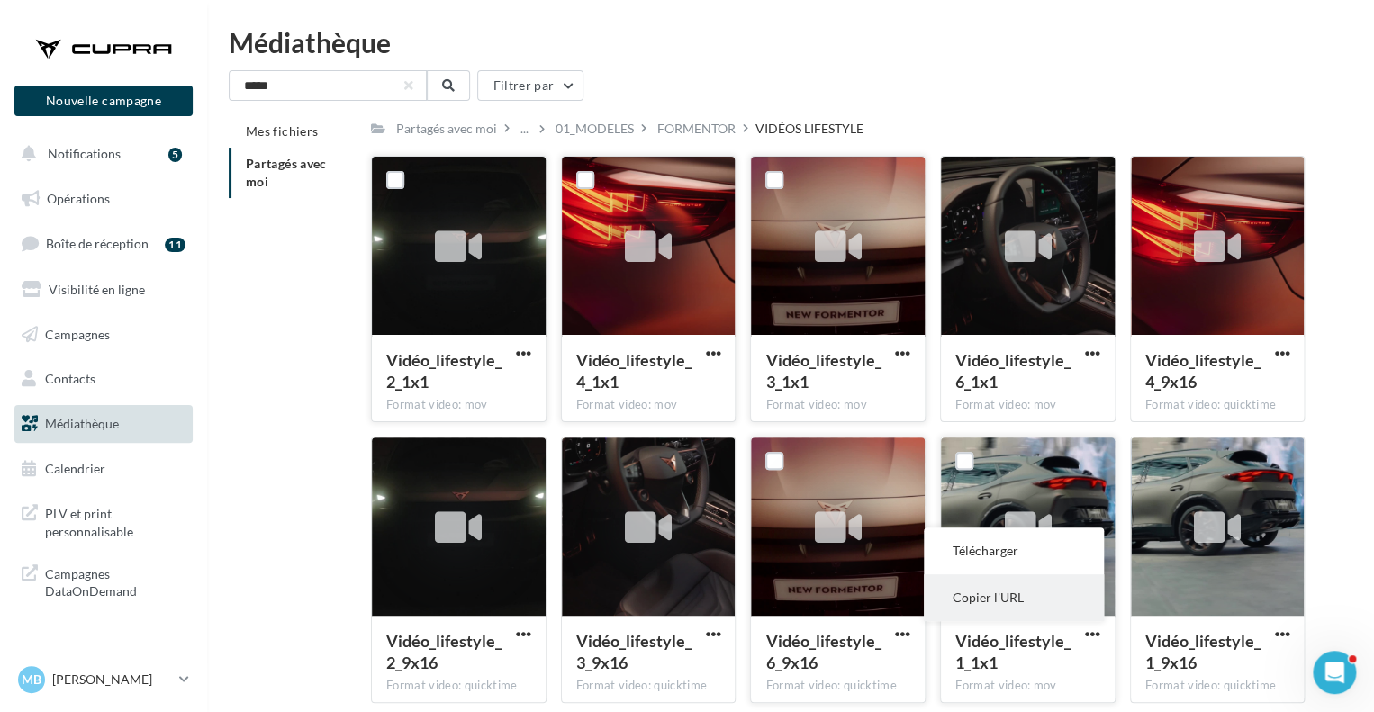
click at [1020, 615] on button "Copier l'URL" at bounding box center [1014, 598] width 180 height 47
